Goal: Task Accomplishment & Management: Manage account settings

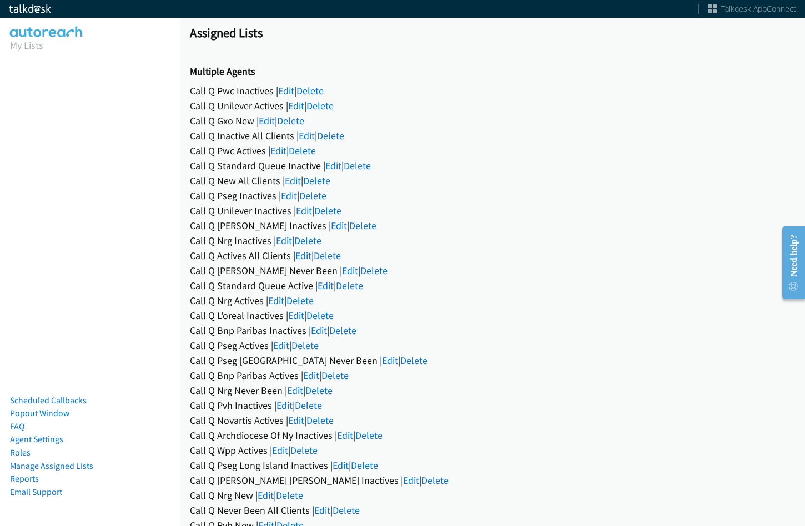
click at [768, 505] on div "Call Q Never Been All Clients | Edit | Delete" at bounding box center [492, 510] width 605 height 15
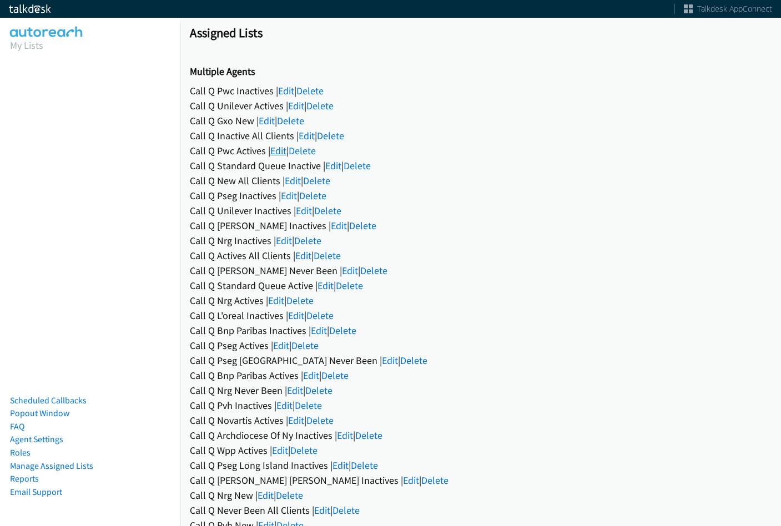
click at [276, 150] on link "Edit" at bounding box center [278, 150] width 16 height 13
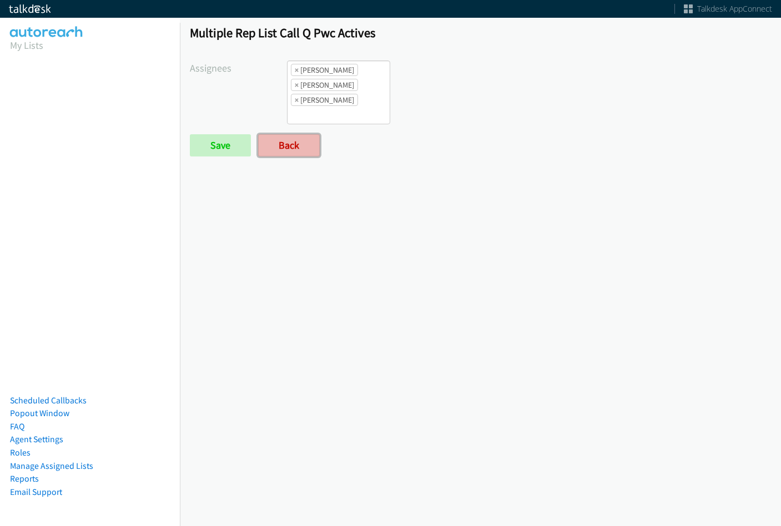
click at [275, 150] on link "Back" at bounding box center [289, 145] width 62 height 22
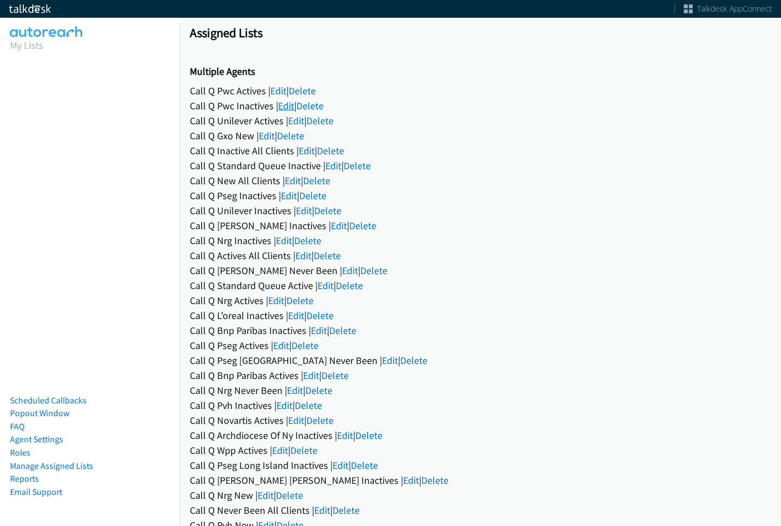
click at [281, 110] on link "Edit" at bounding box center [286, 105] width 16 height 13
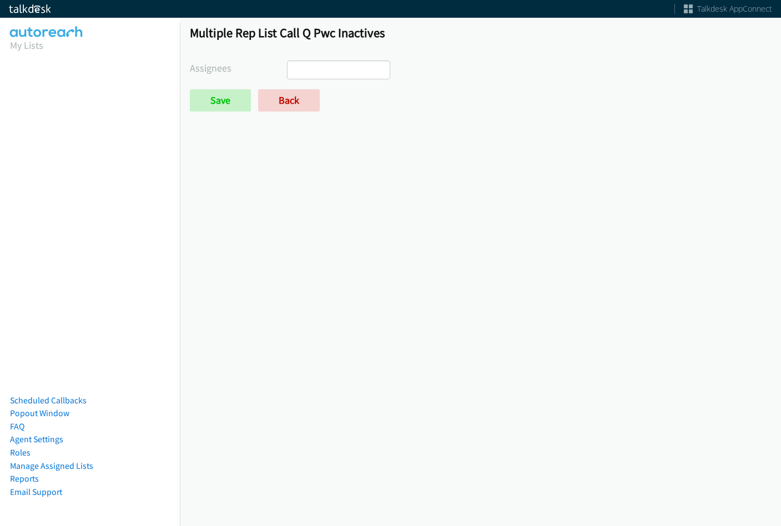
select select
click at [303, 92] on link "Back" at bounding box center [289, 100] width 62 height 22
